Goal: Information Seeking & Learning: Learn about a topic

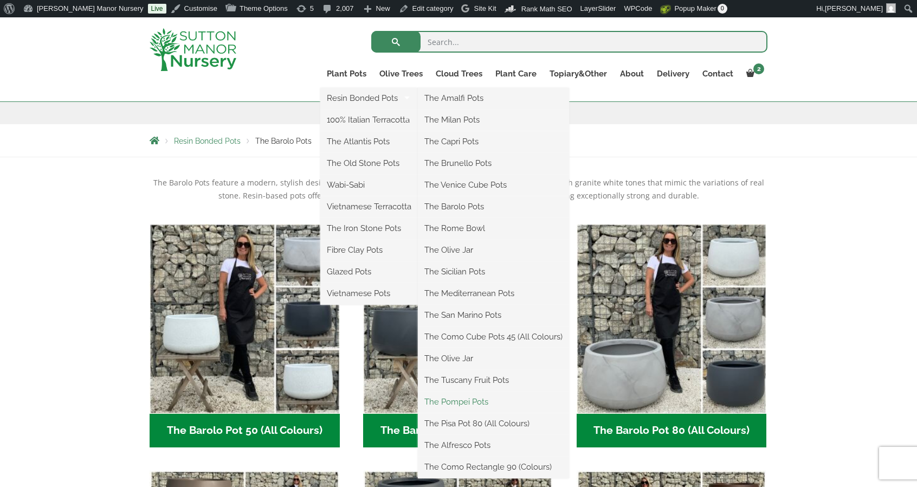
click at [491, 400] on link "The Pompei Pots" at bounding box center [493, 401] width 151 height 16
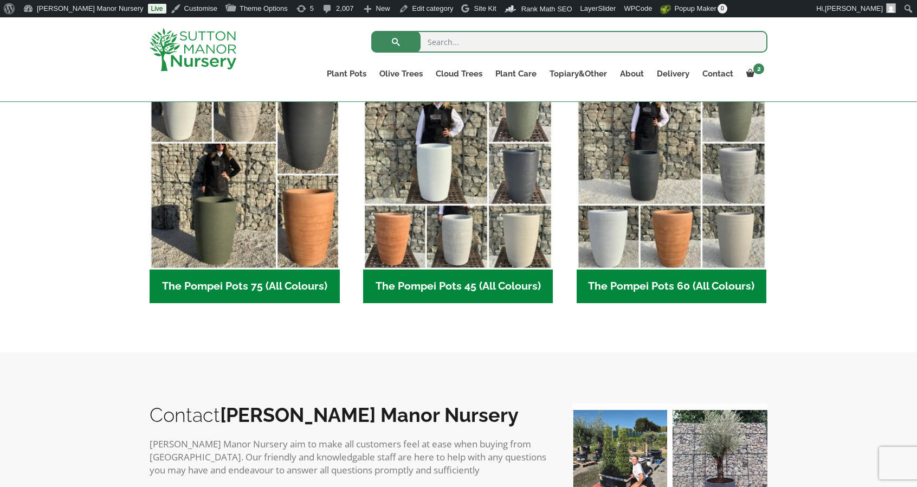
scroll to position [308, 0]
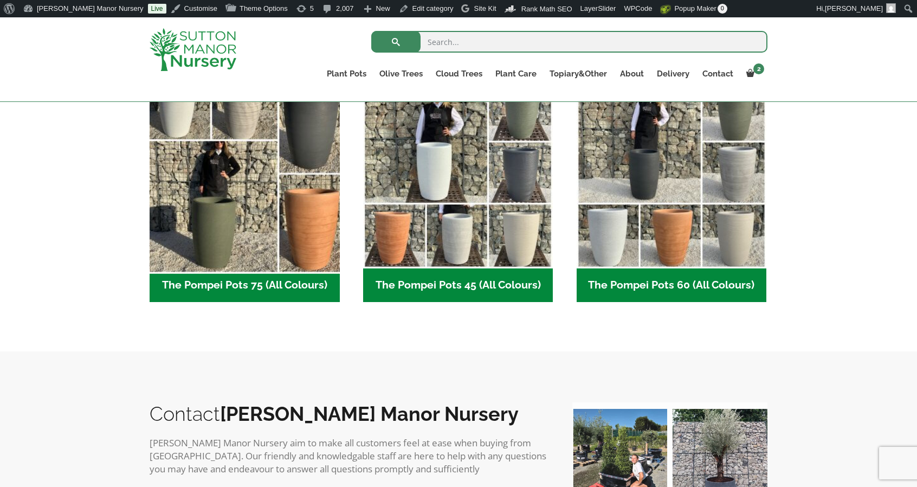
click at [238, 211] on img "Visit product category The Pompei Pots 75 (All Colours)" at bounding box center [244, 173] width 199 height 199
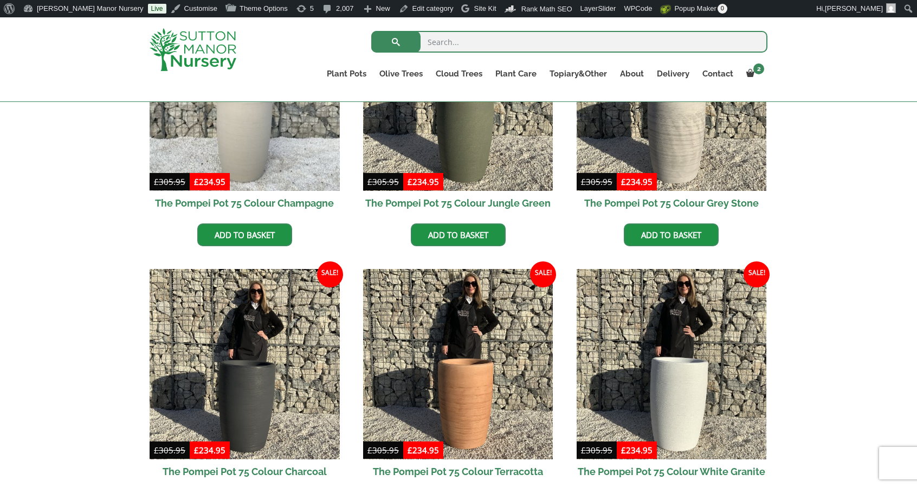
scroll to position [382, 0]
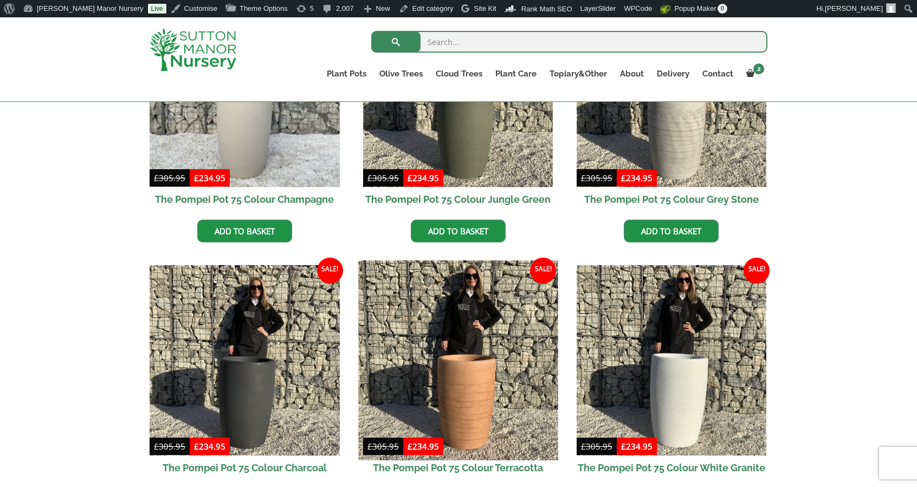
click at [409, 330] on img at bounding box center [457, 360] width 199 height 199
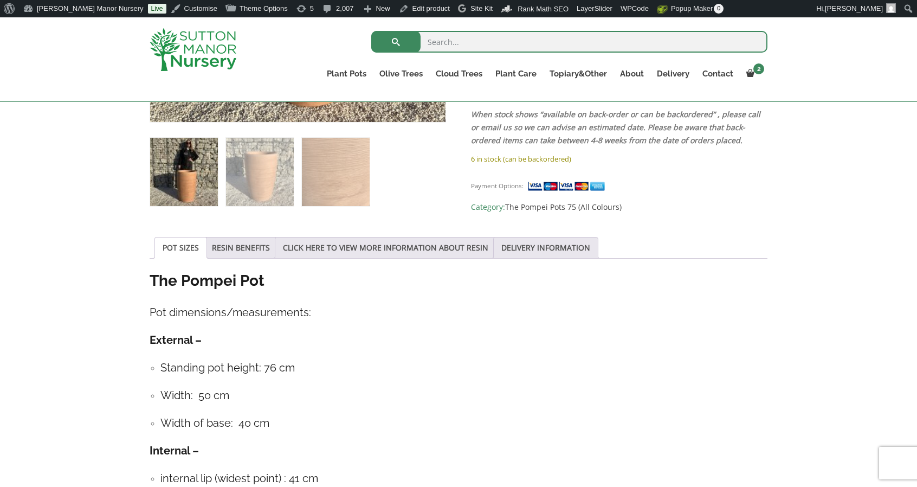
scroll to position [442, 0]
click at [239, 248] on link "RESIN BENEFITS" at bounding box center [241, 247] width 58 height 21
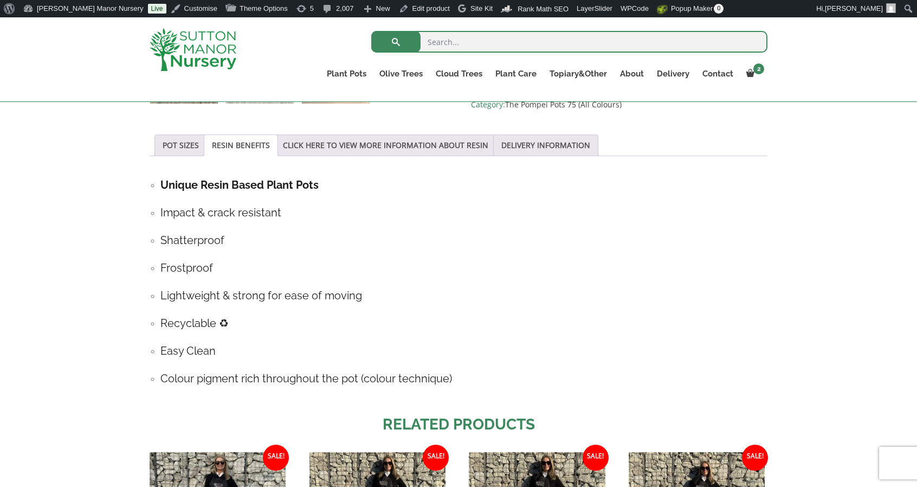
scroll to position [545, 0]
click at [377, 140] on link "CLICK HERE TO VIEW MORE INFORMATION ABOUT RESIN" at bounding box center [385, 144] width 205 height 21
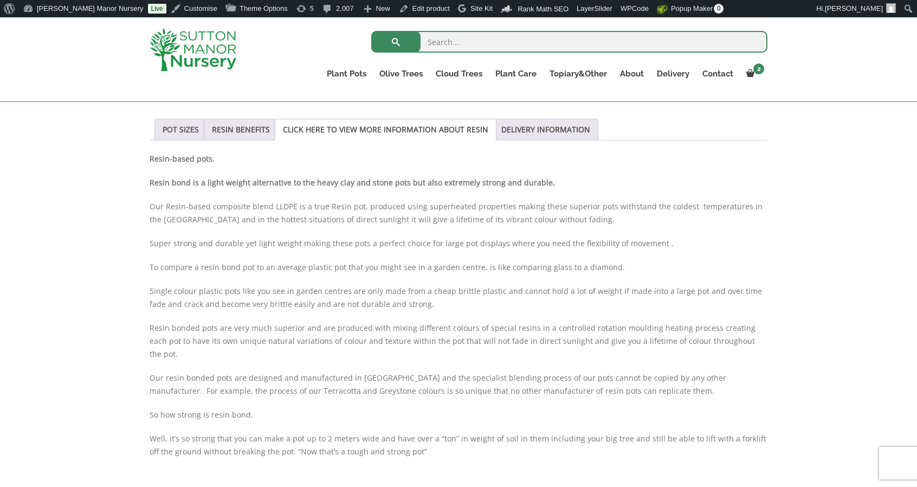
scroll to position [557, 0]
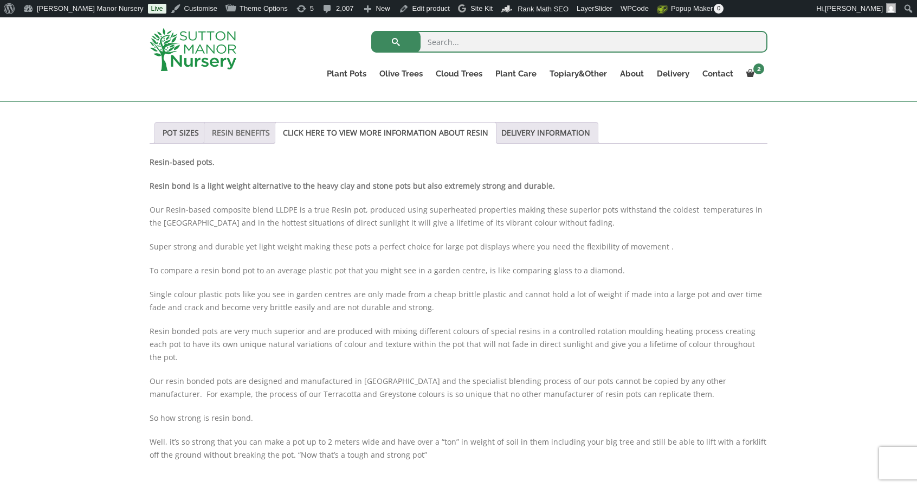
click at [250, 129] on link "RESIN BENEFITS" at bounding box center [241, 132] width 58 height 21
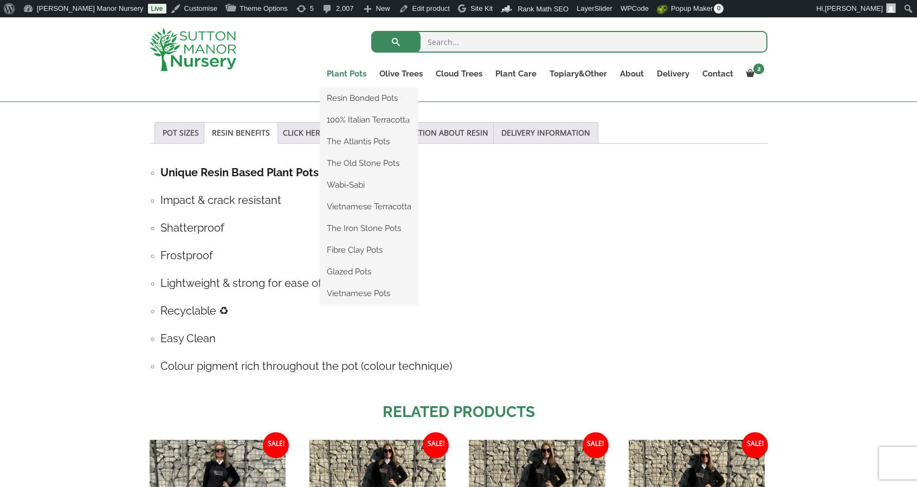
click at [346, 72] on link "Plant Pots" at bounding box center [346, 73] width 53 height 15
click at [335, 72] on link "Plant Pots" at bounding box center [346, 73] width 53 height 15
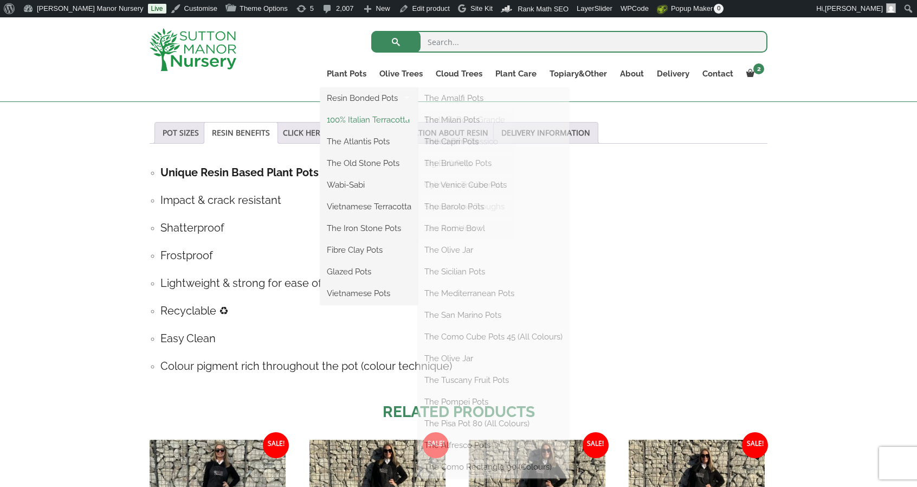
click at [356, 114] on link "100% Italian Terracotta" at bounding box center [369, 120] width 98 height 16
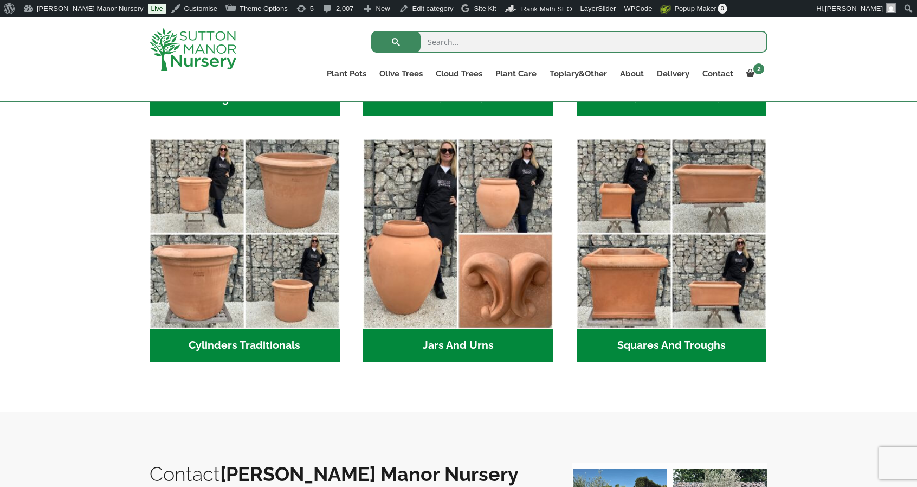
scroll to position [557, 0]
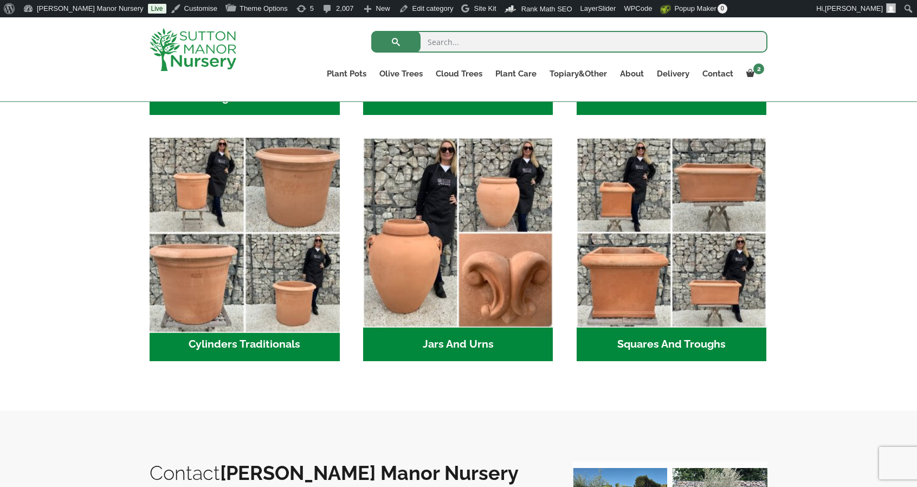
click at [284, 292] on img "Visit product category Cylinders Traditionals" at bounding box center [244, 232] width 199 height 199
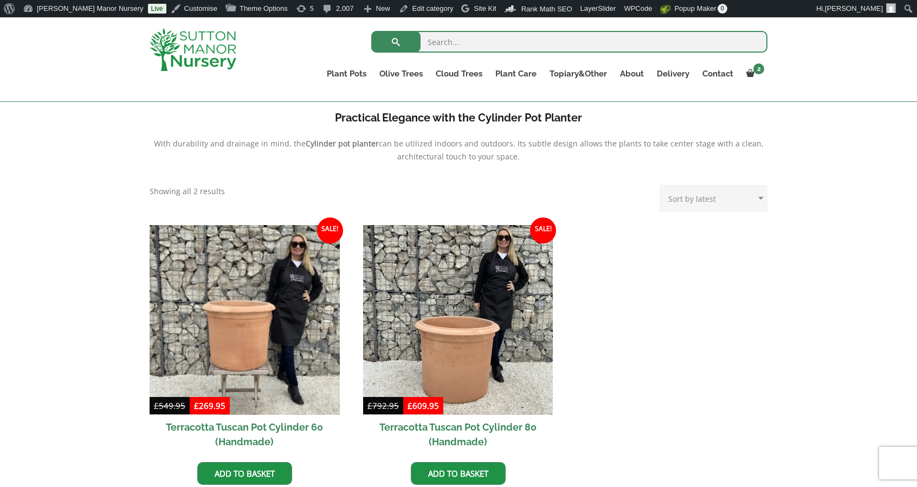
scroll to position [366, 0]
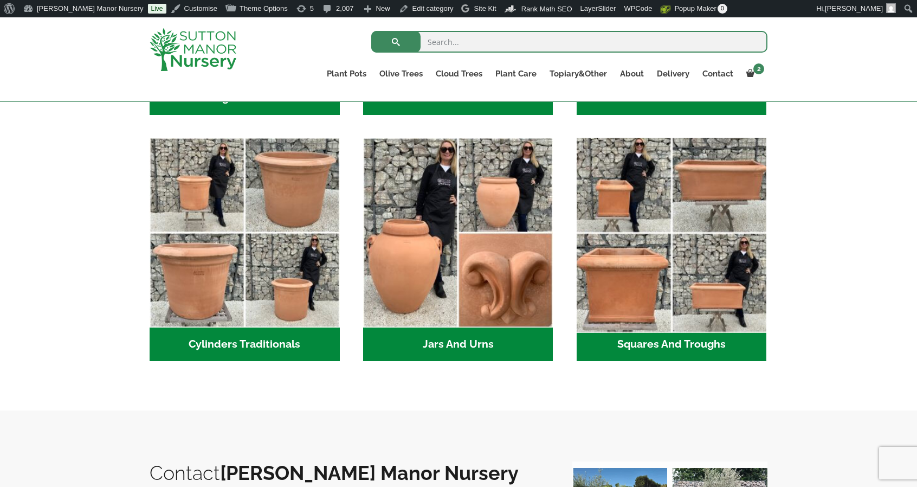
drag, startPoint x: 0, startPoint y: 0, endPoint x: 596, endPoint y: 322, distance: 677.8
click at [596, 322] on img "Visit product category Squares And Troughs" at bounding box center [671, 232] width 199 height 199
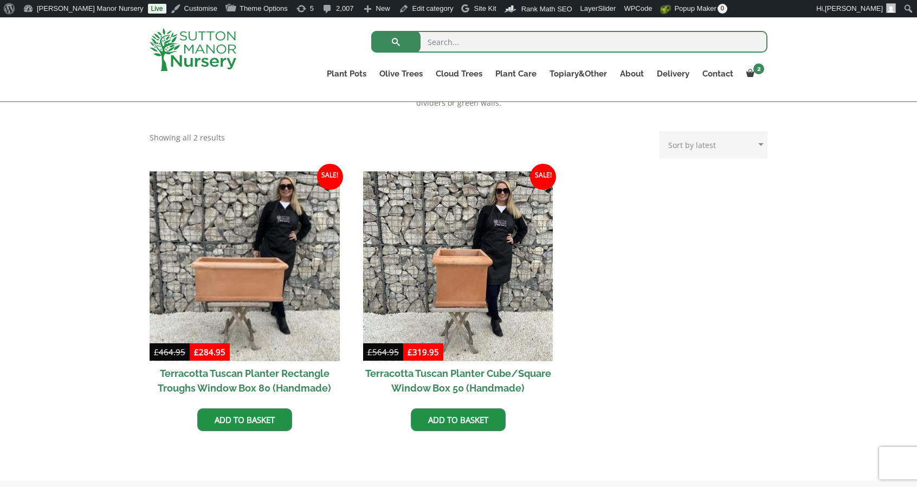
scroll to position [421, 0]
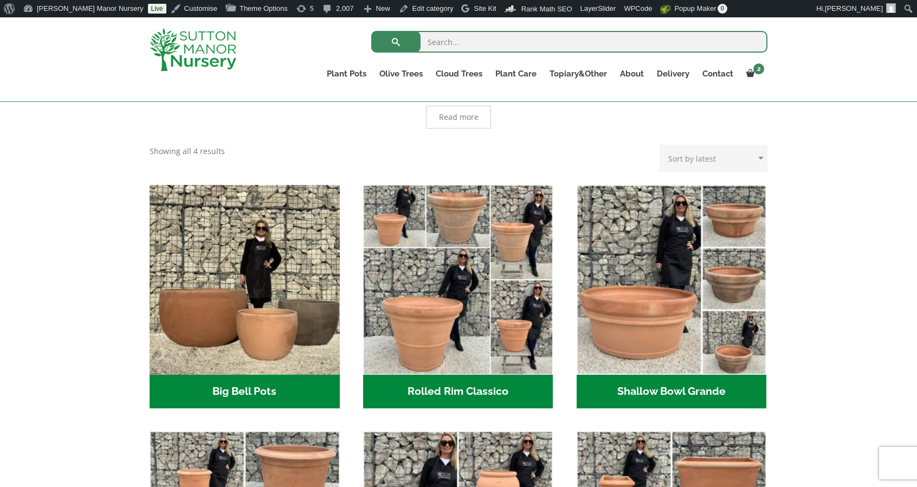
scroll to position [262, 0]
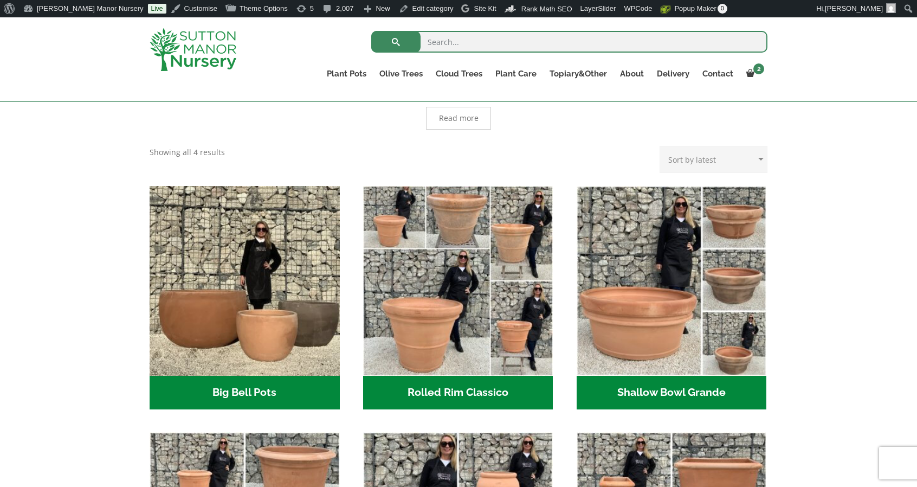
click at [301, 336] on img "Visit product category Big Bell Pots" at bounding box center [245, 281] width 190 height 190
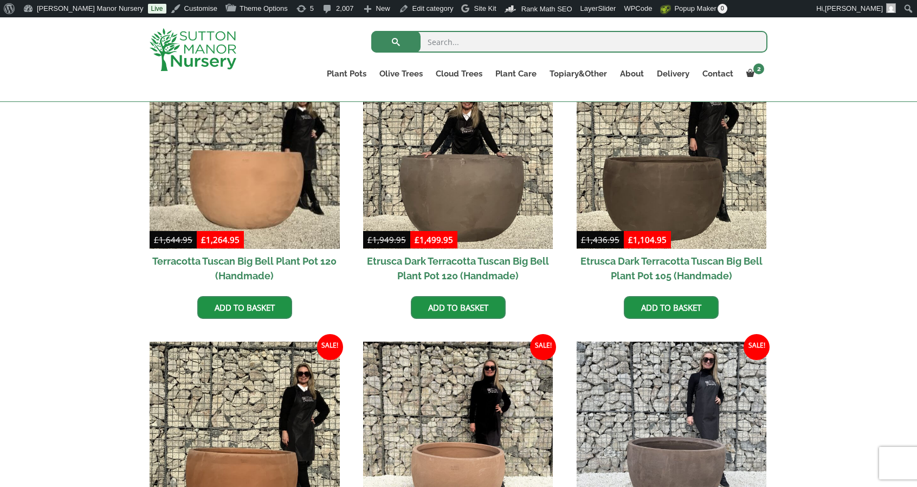
scroll to position [320, 0]
